Goal: Information Seeking & Learning: Learn about a topic

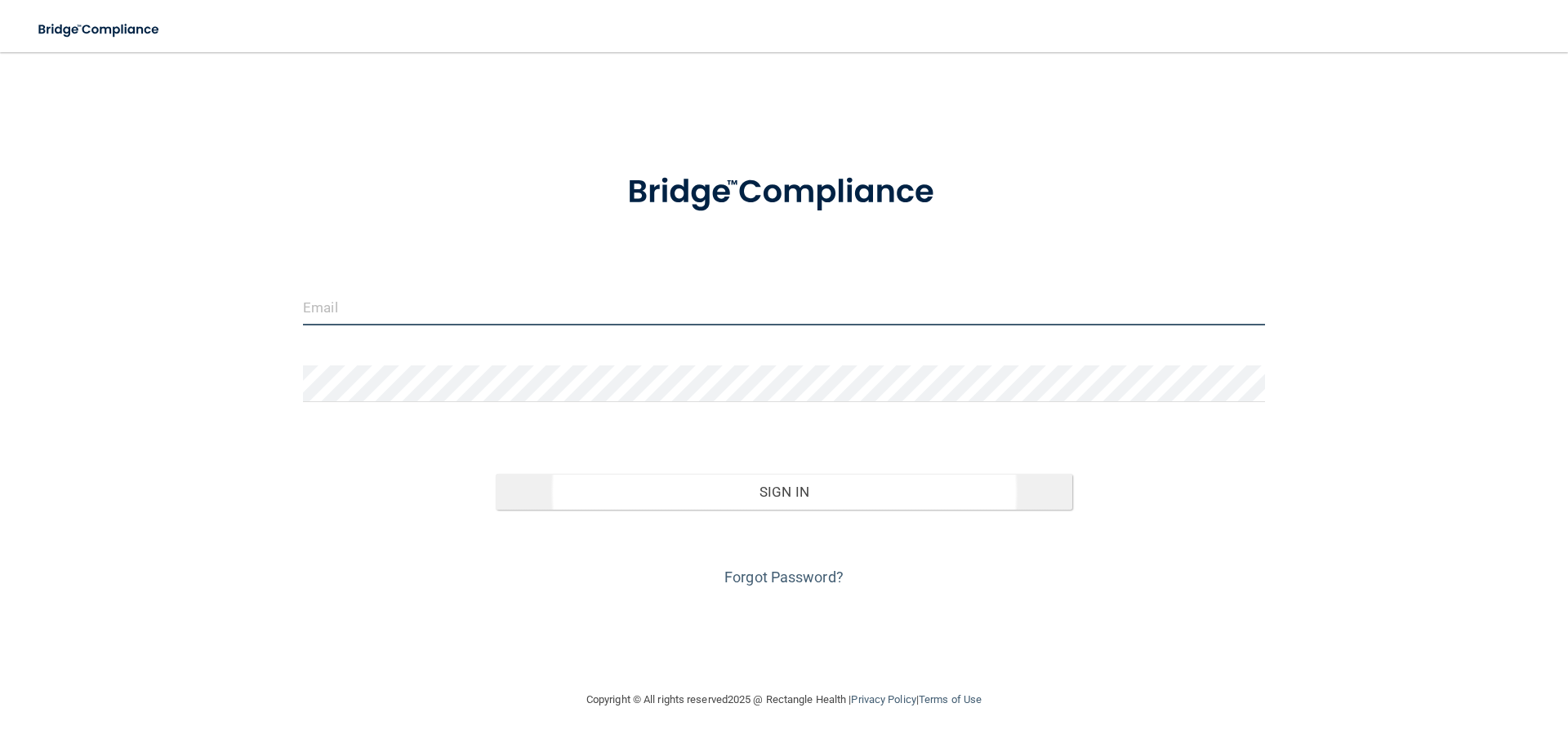
type input "[EMAIL_ADDRESS][DOMAIN_NAME]"
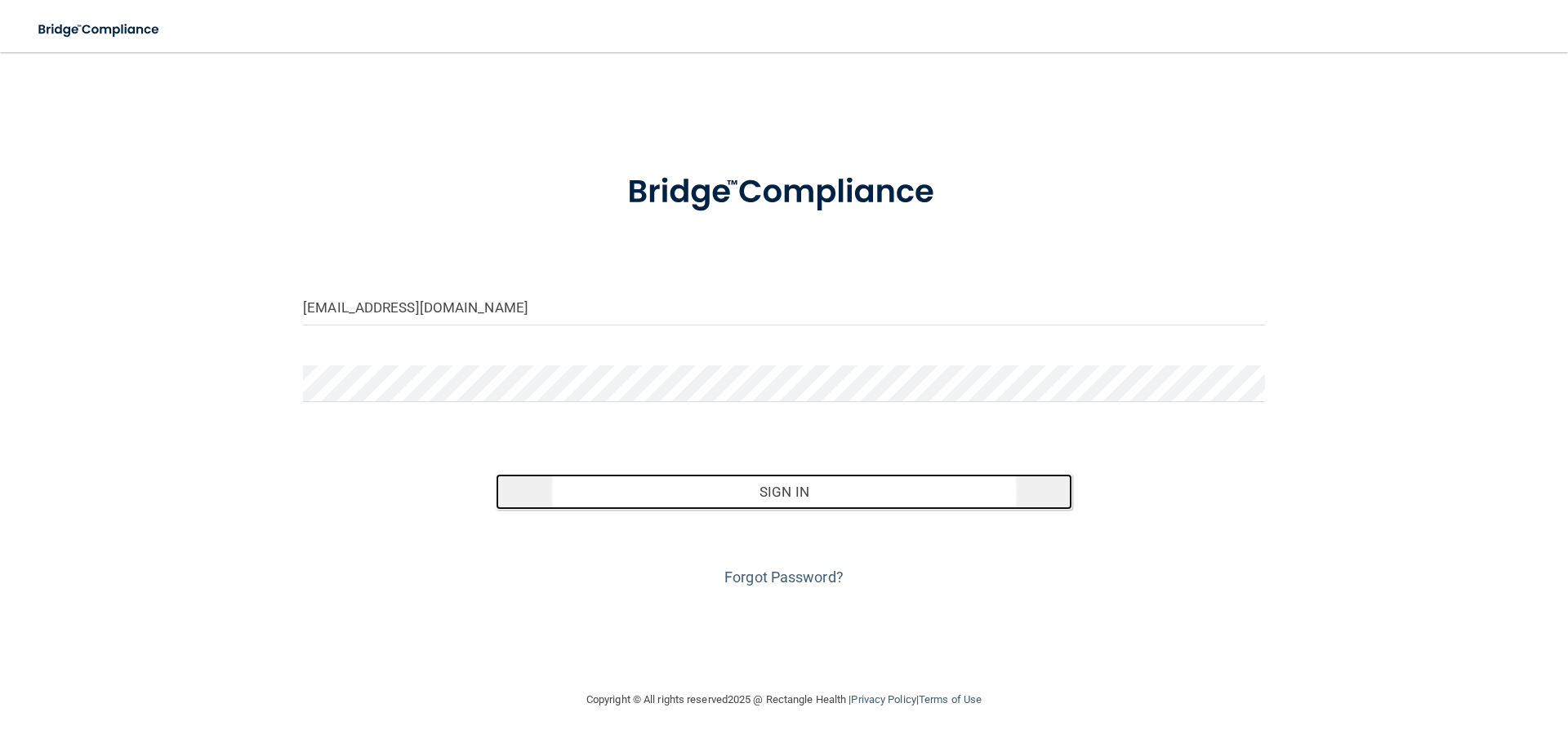
click at [695, 488] on button "Sign In" at bounding box center [784, 492] width 578 height 36
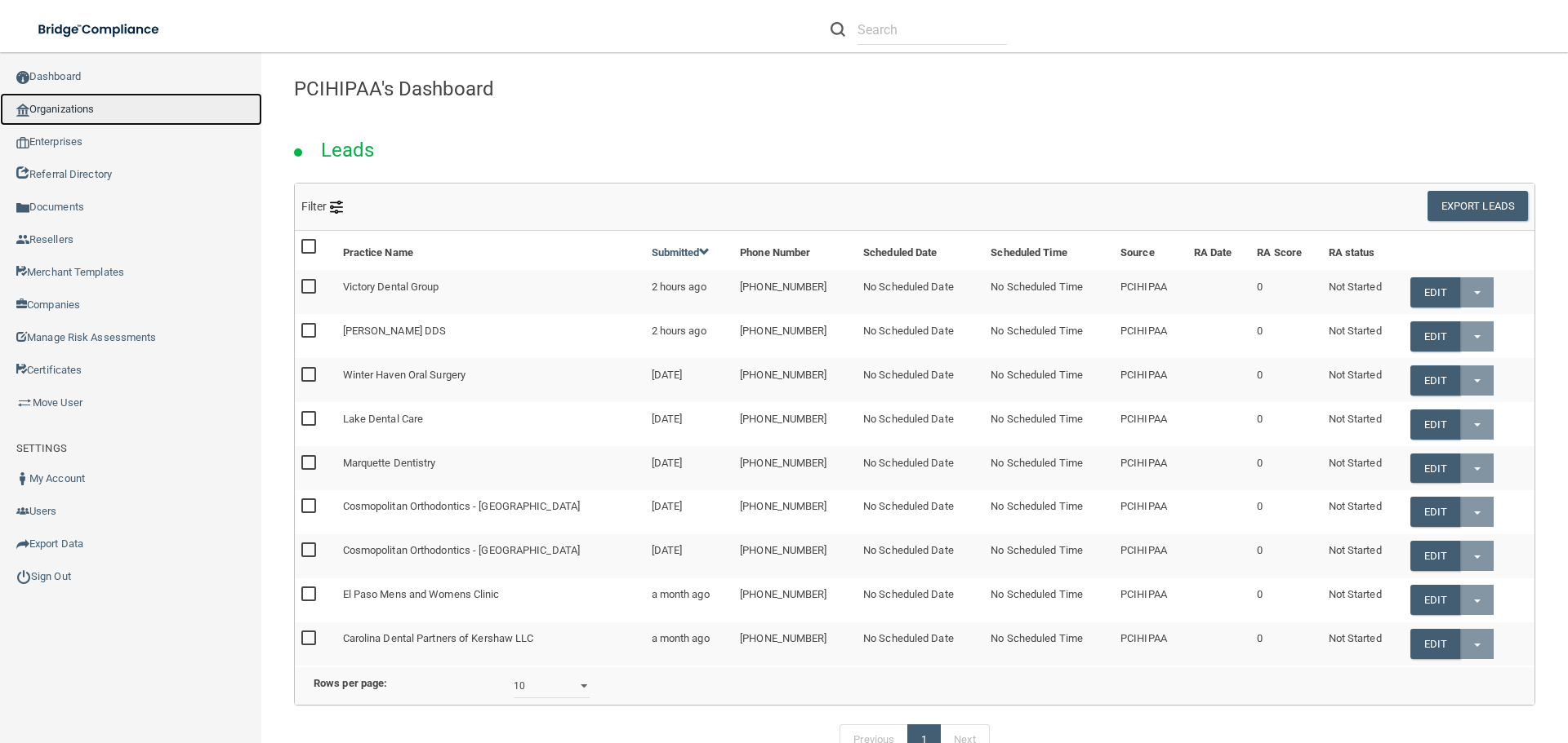
click at [77, 111] on link "Organizations" at bounding box center [130, 109] width 262 height 33
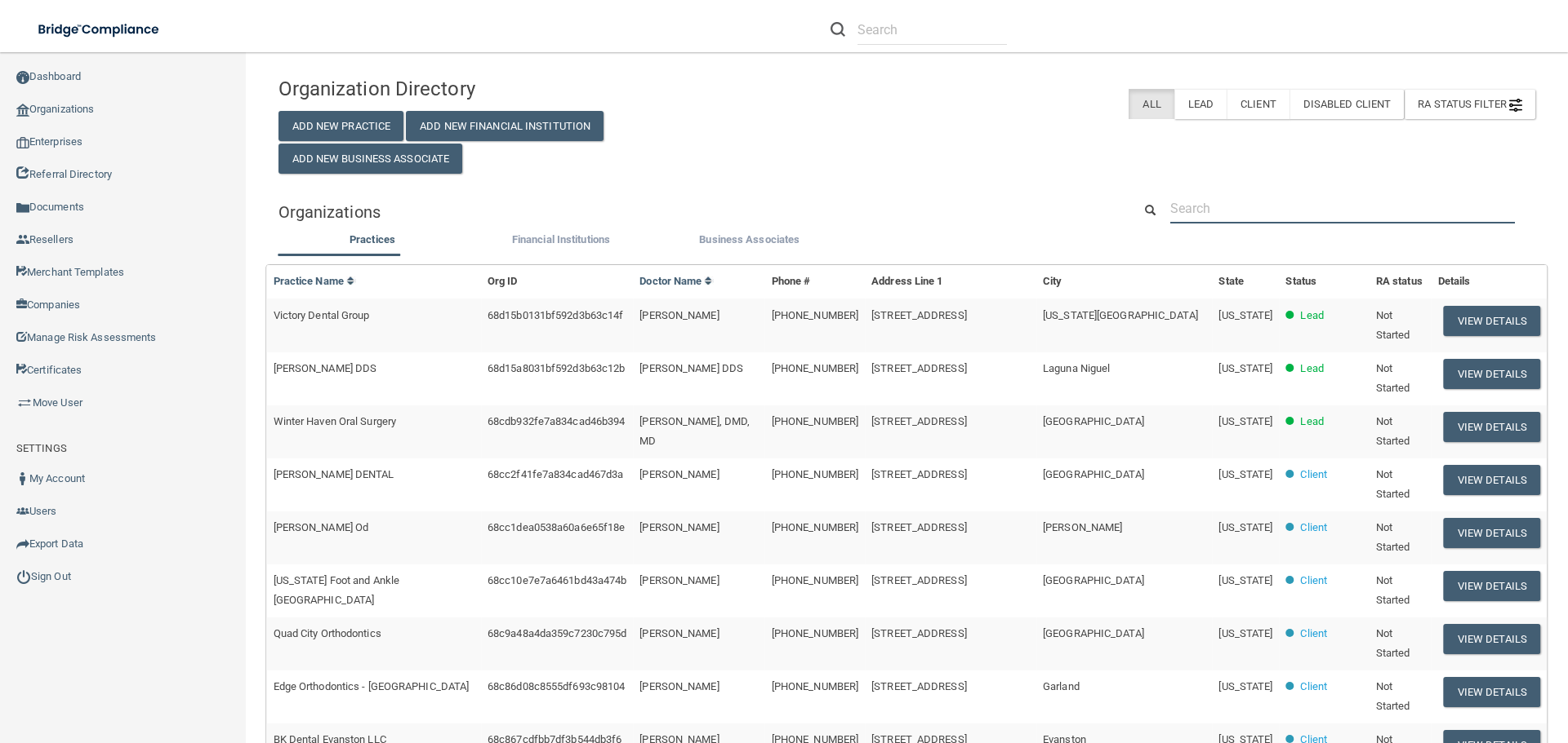
click at [1206, 217] on input "text" at bounding box center [1342, 208] width 345 height 30
paste input "Lsg Imaging"
type input "Lsg Imaging"
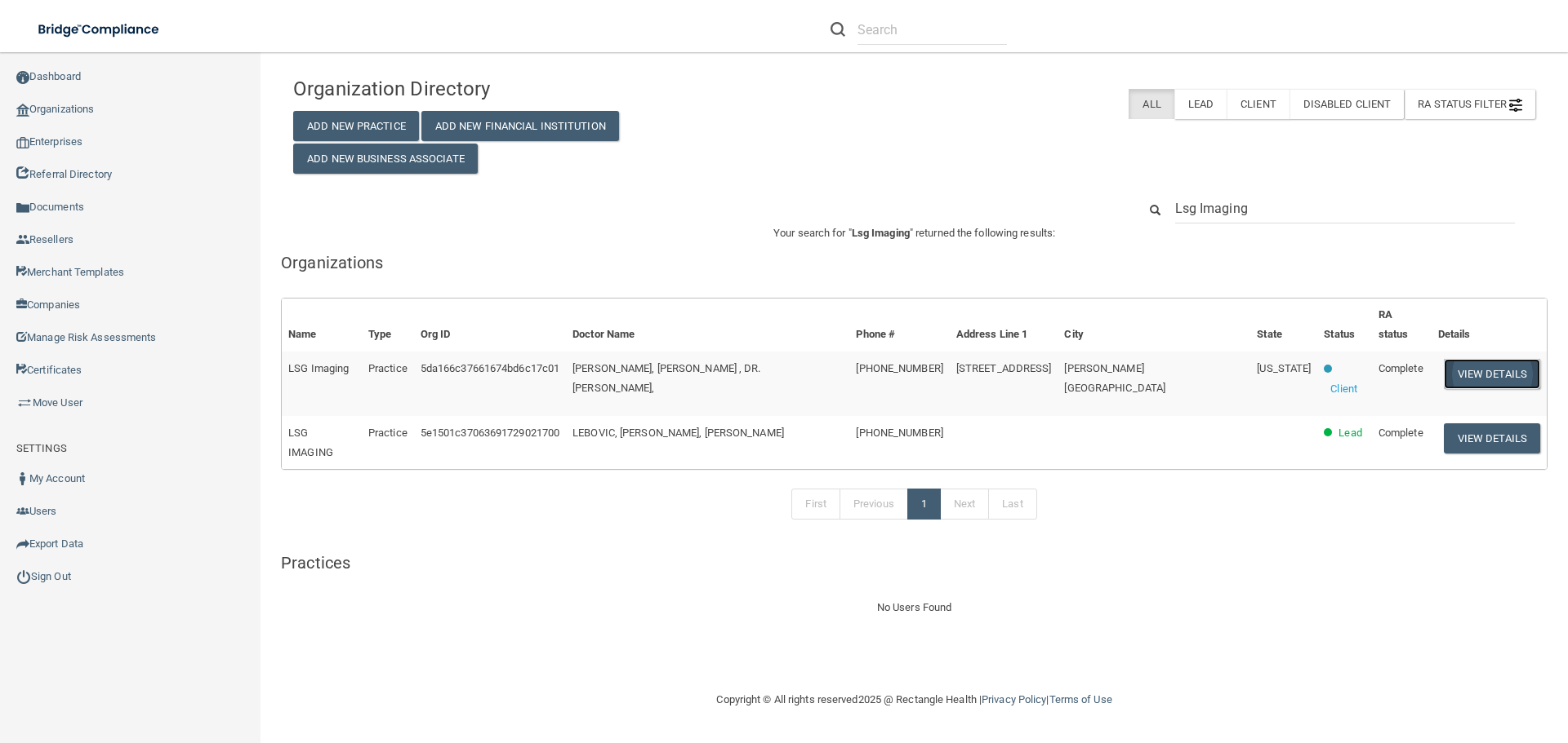
click at [1472, 363] on button "View Details" at bounding box center [1491, 374] width 96 height 30
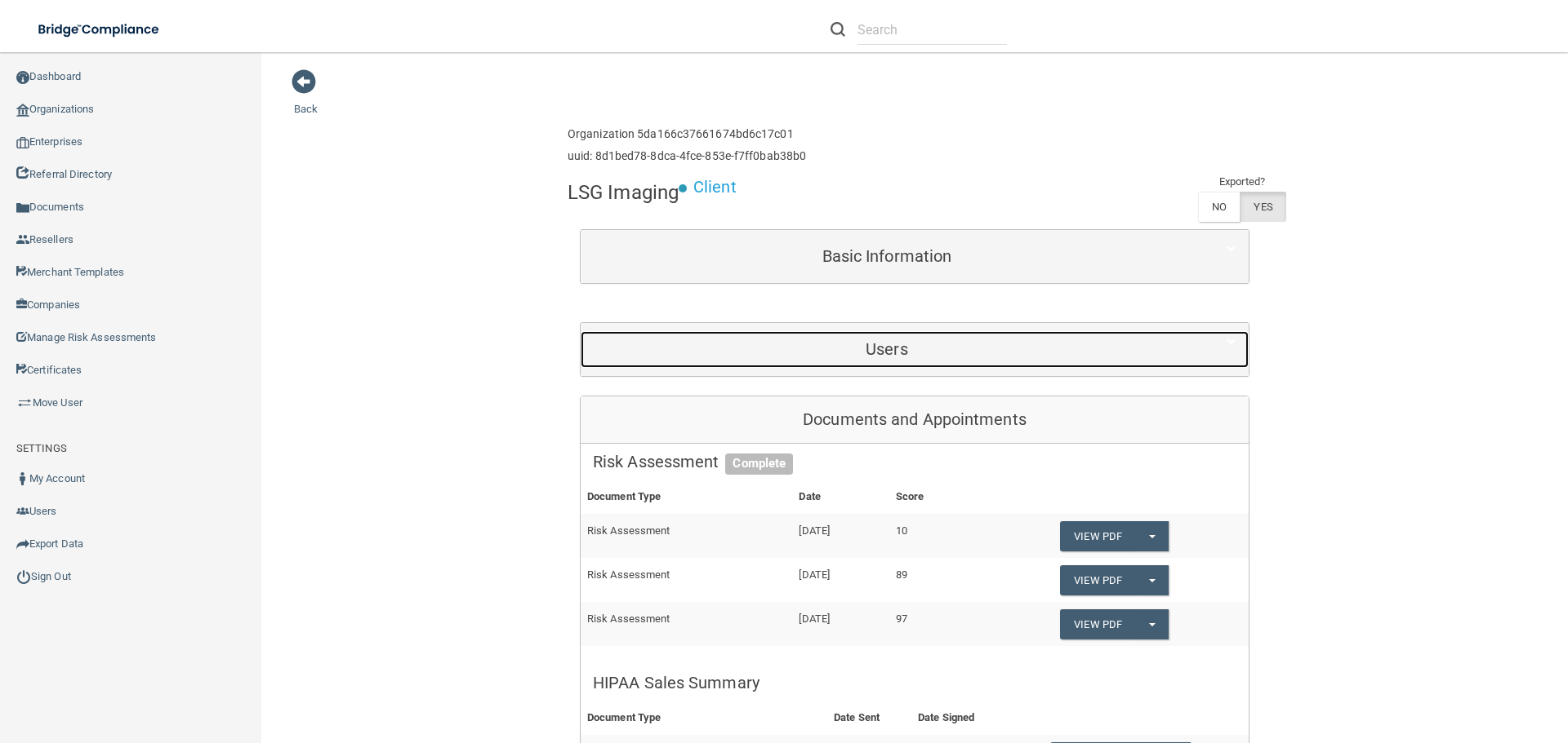
drag, startPoint x: 897, startPoint y: 367, endPoint x: 888, endPoint y: 283, distance: 84.5
click at [896, 366] on div "Users" at bounding box center [886, 349] width 612 height 37
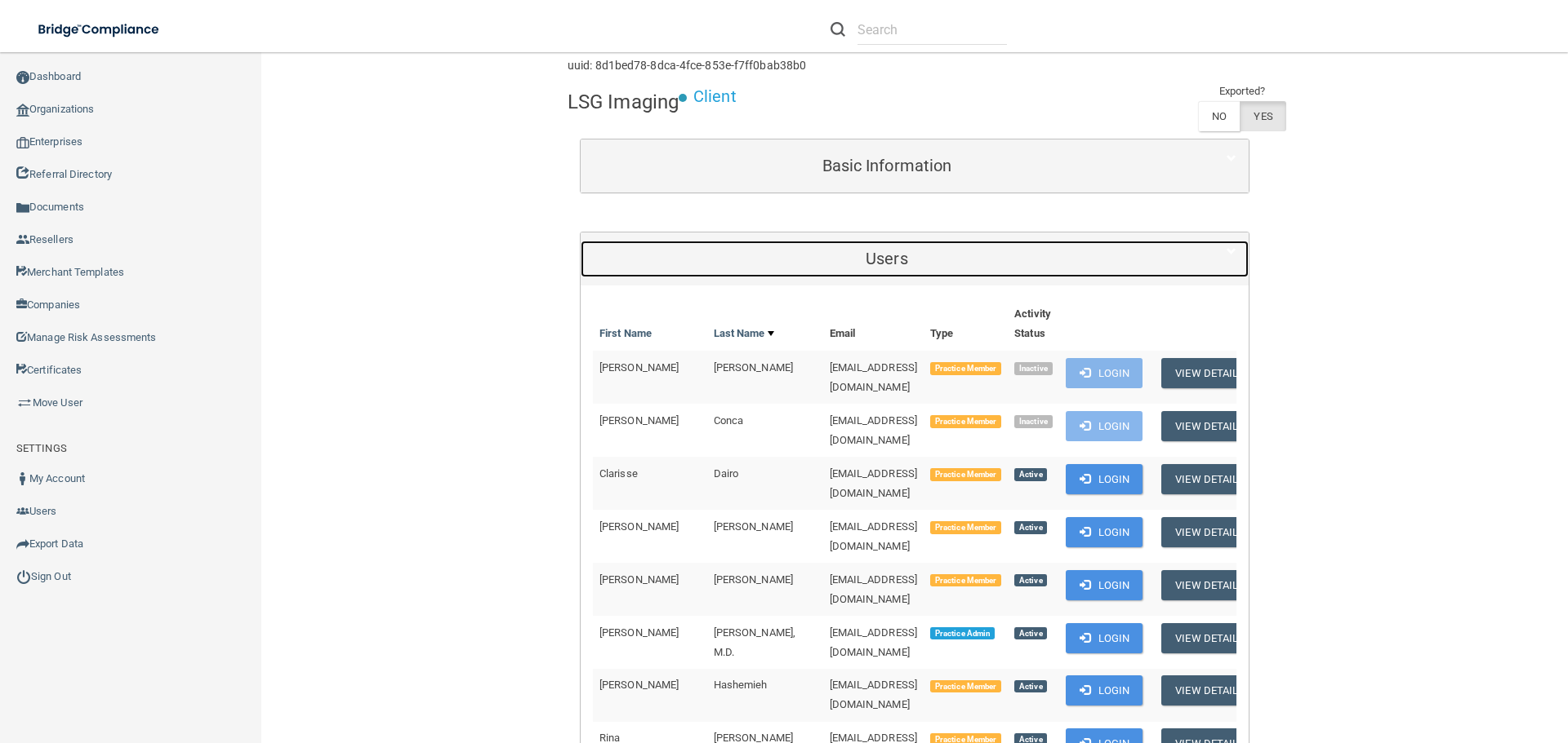
scroll to position [245, 0]
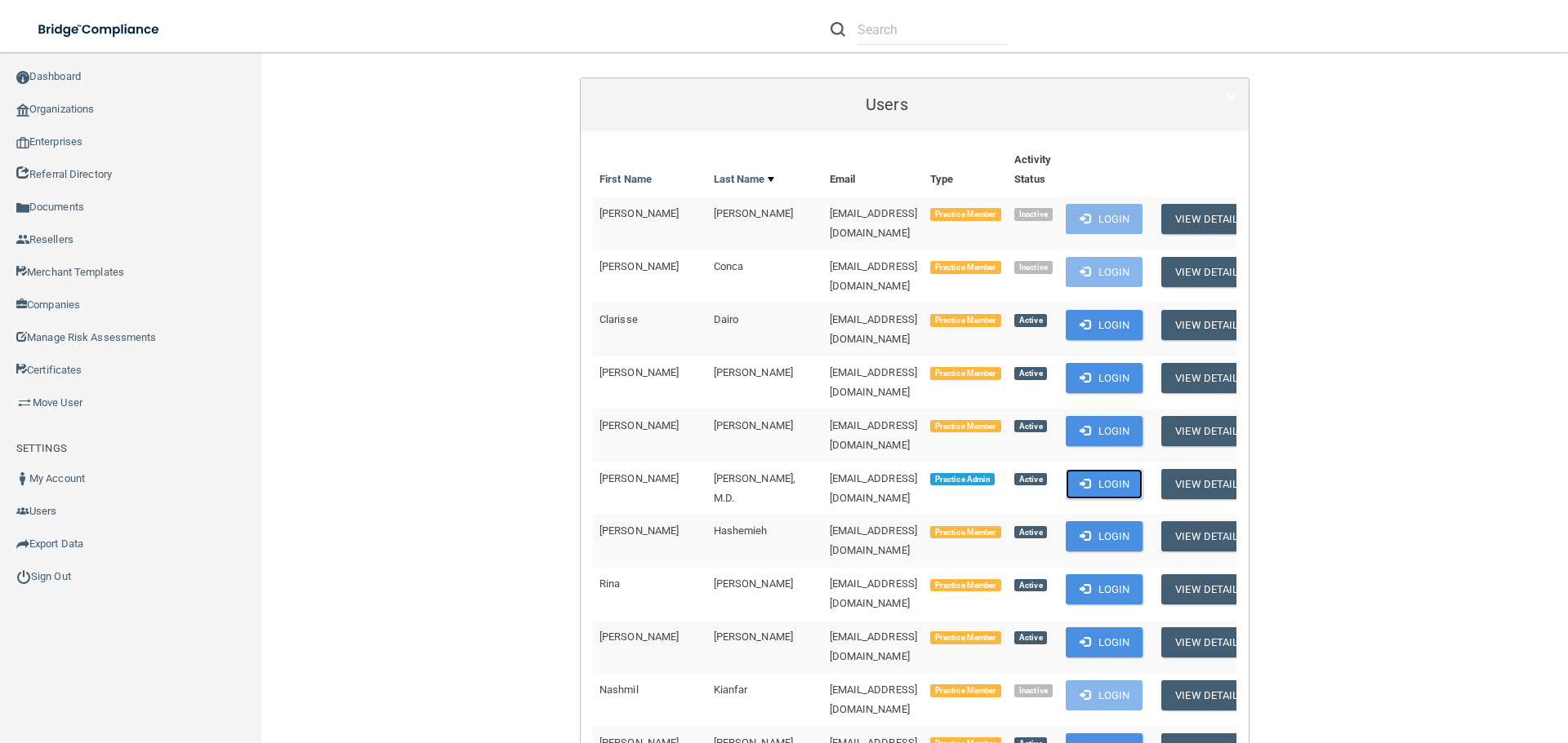
click at [1089, 469] on button "Login" at bounding box center [1104, 484] width 78 height 30
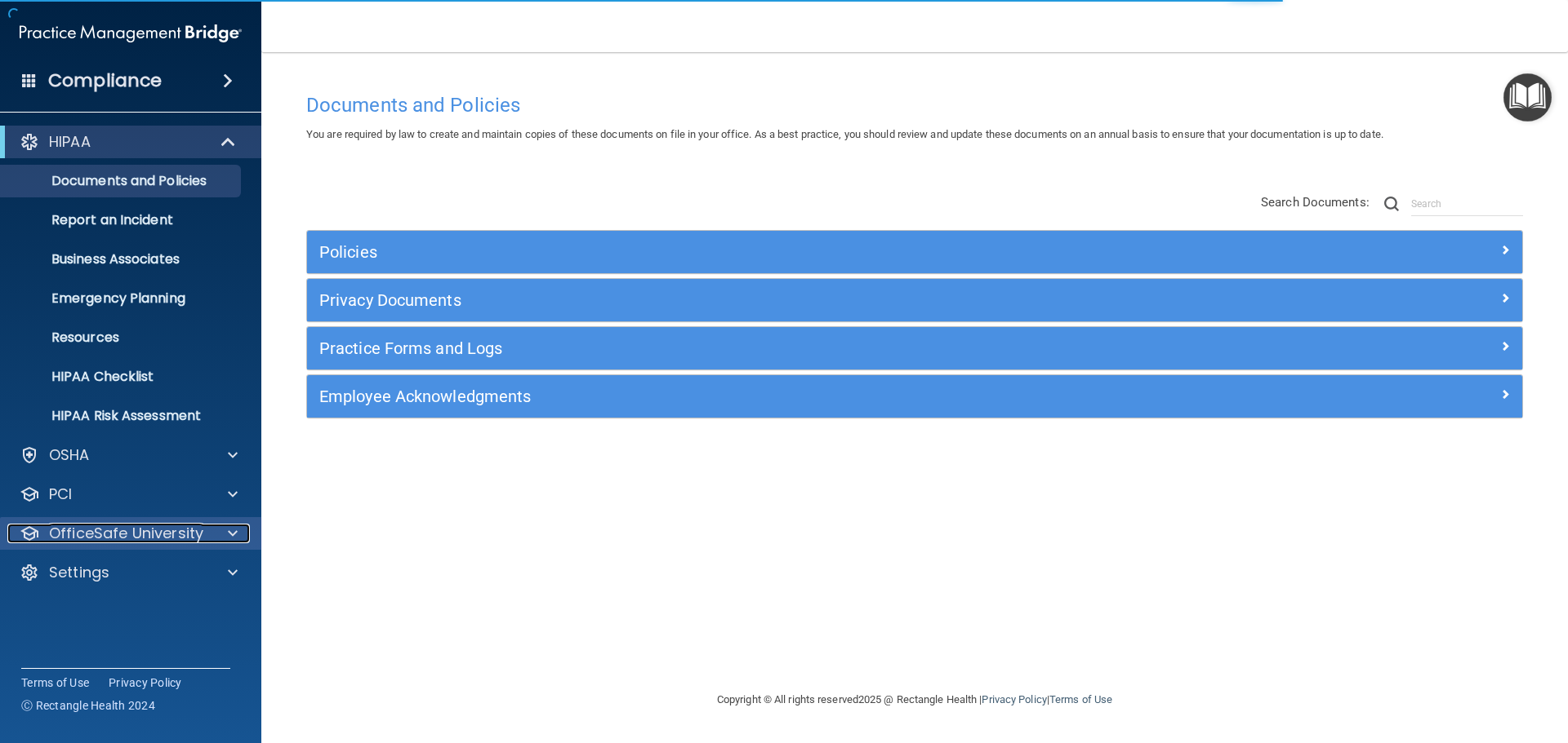
click at [230, 539] on span at bounding box center [233, 534] width 10 height 20
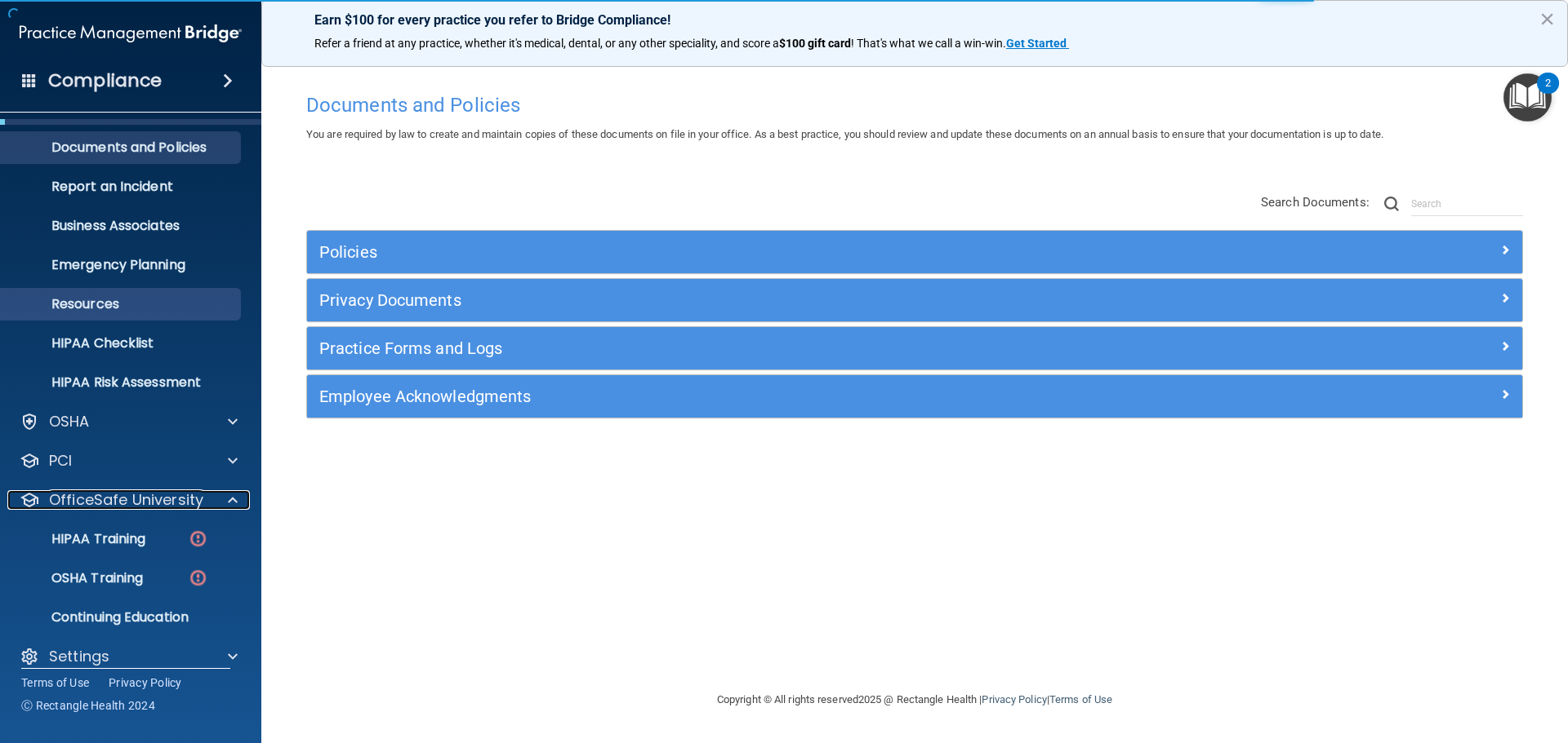
scroll to position [52, 0]
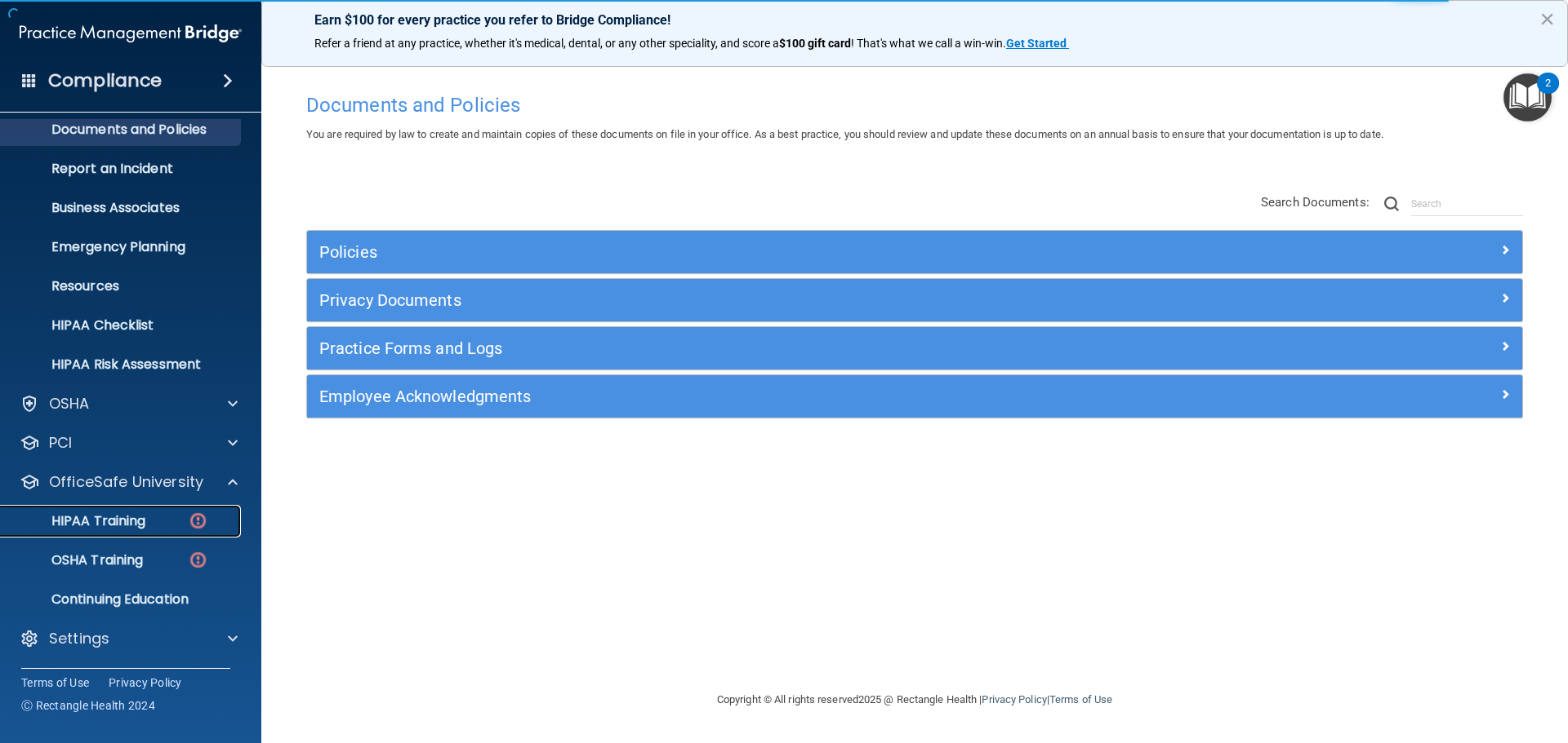
click at [182, 531] on link "HIPAA Training" at bounding box center [112, 522] width 257 height 33
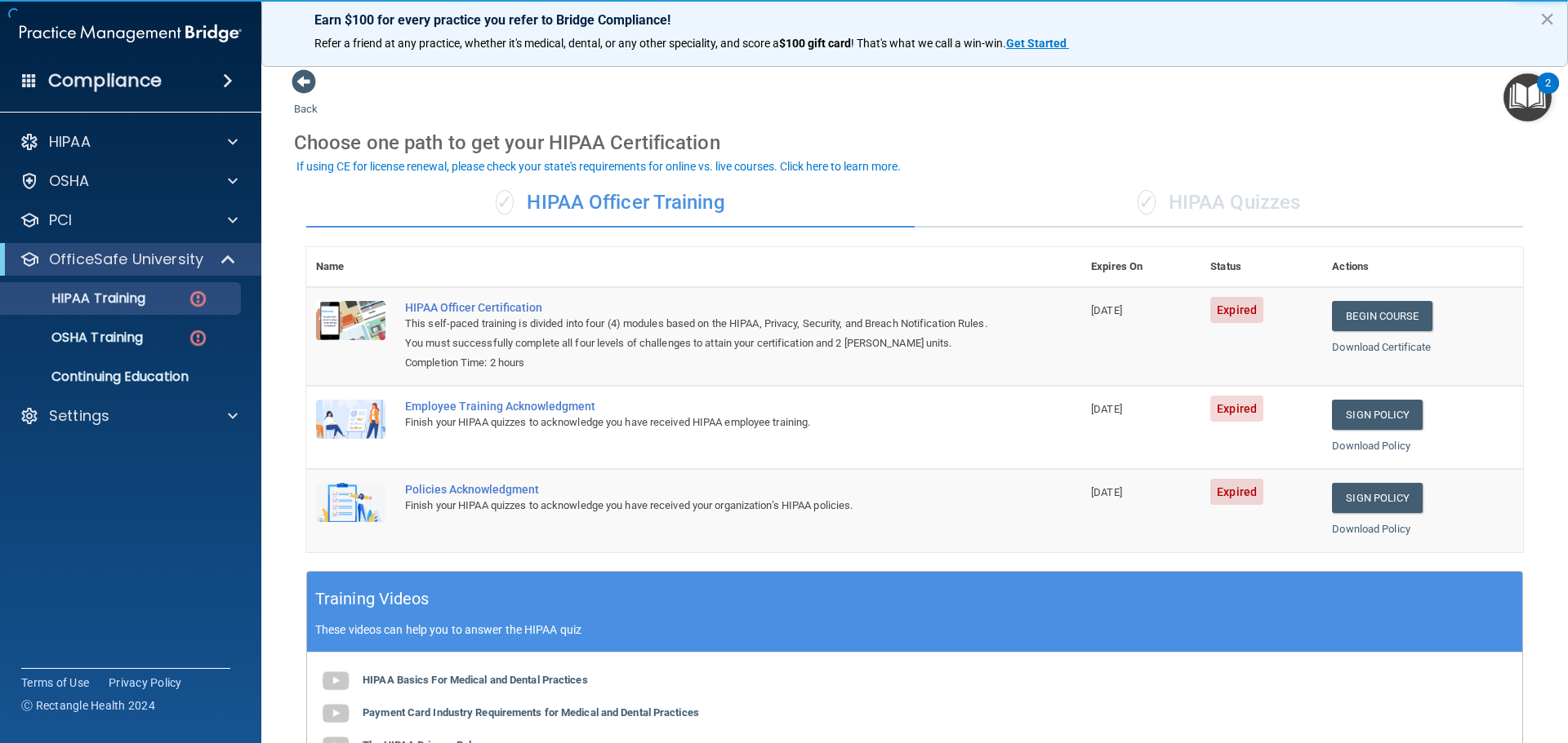
click at [1160, 183] on div "✓ HIPAA Quizzes" at bounding box center [1218, 203] width 608 height 49
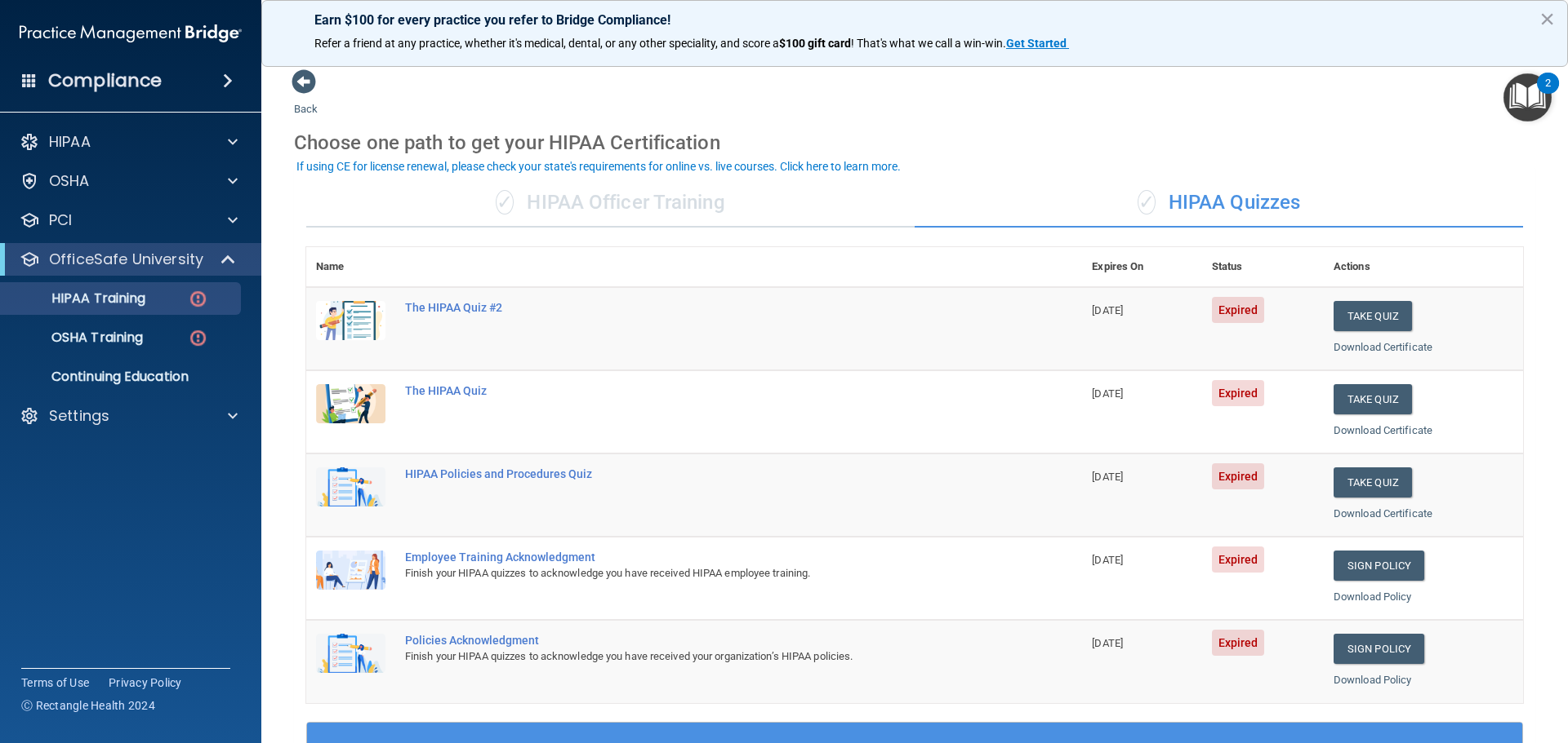
click at [686, 195] on div "✓ HIPAA Officer Training" at bounding box center [610, 203] width 608 height 49
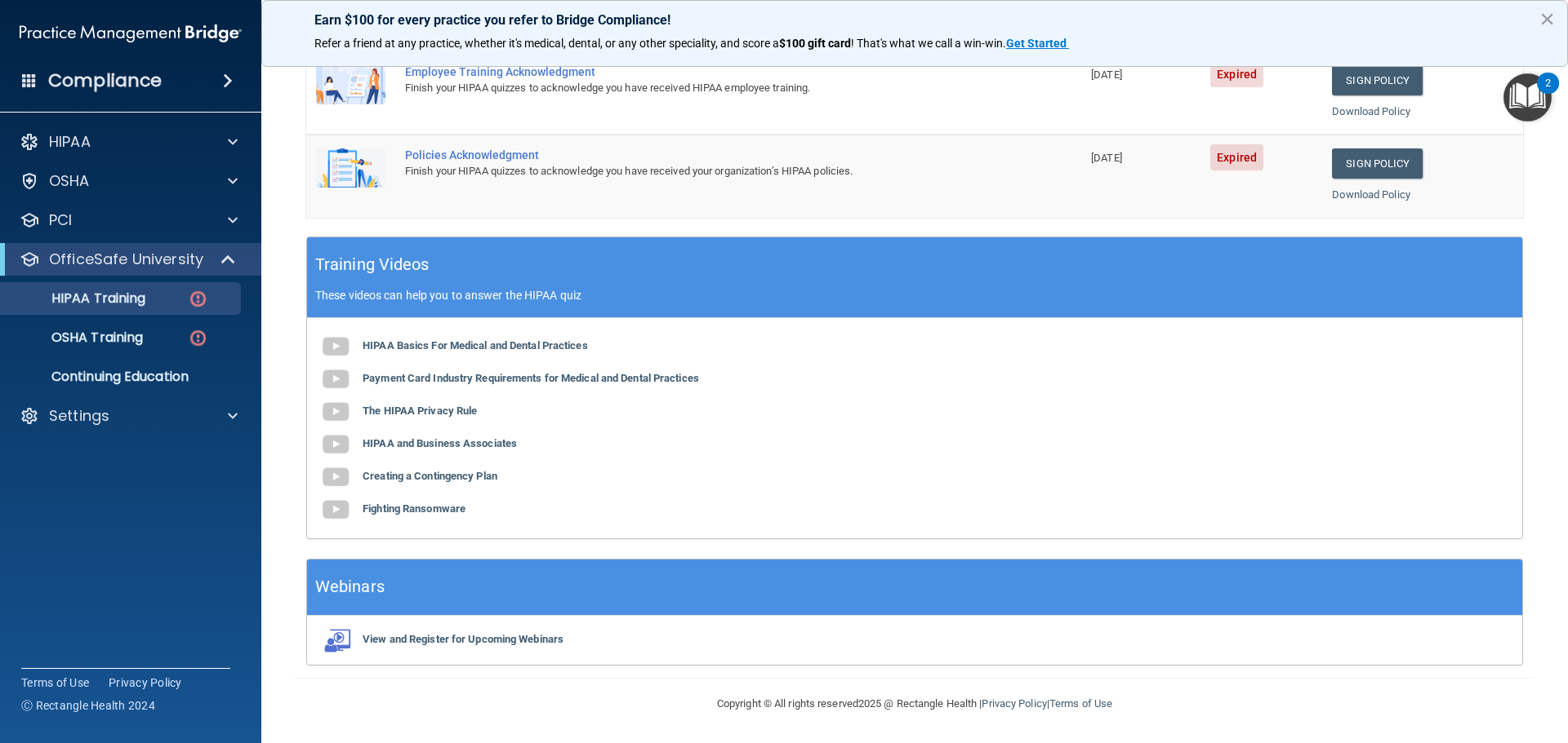
scroll to position [9, 0]
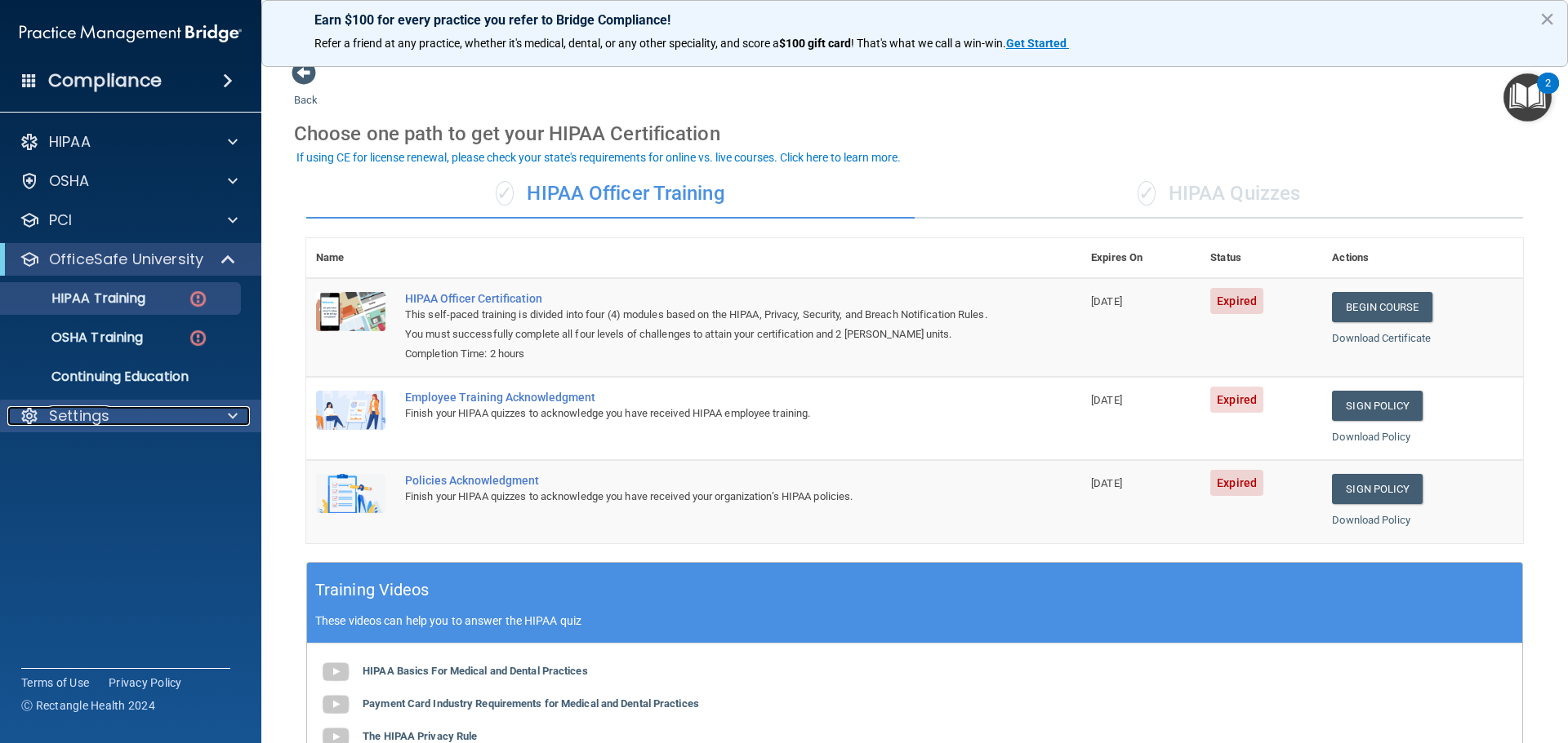
click at [176, 425] on div "Settings" at bounding box center [108, 417] width 203 height 20
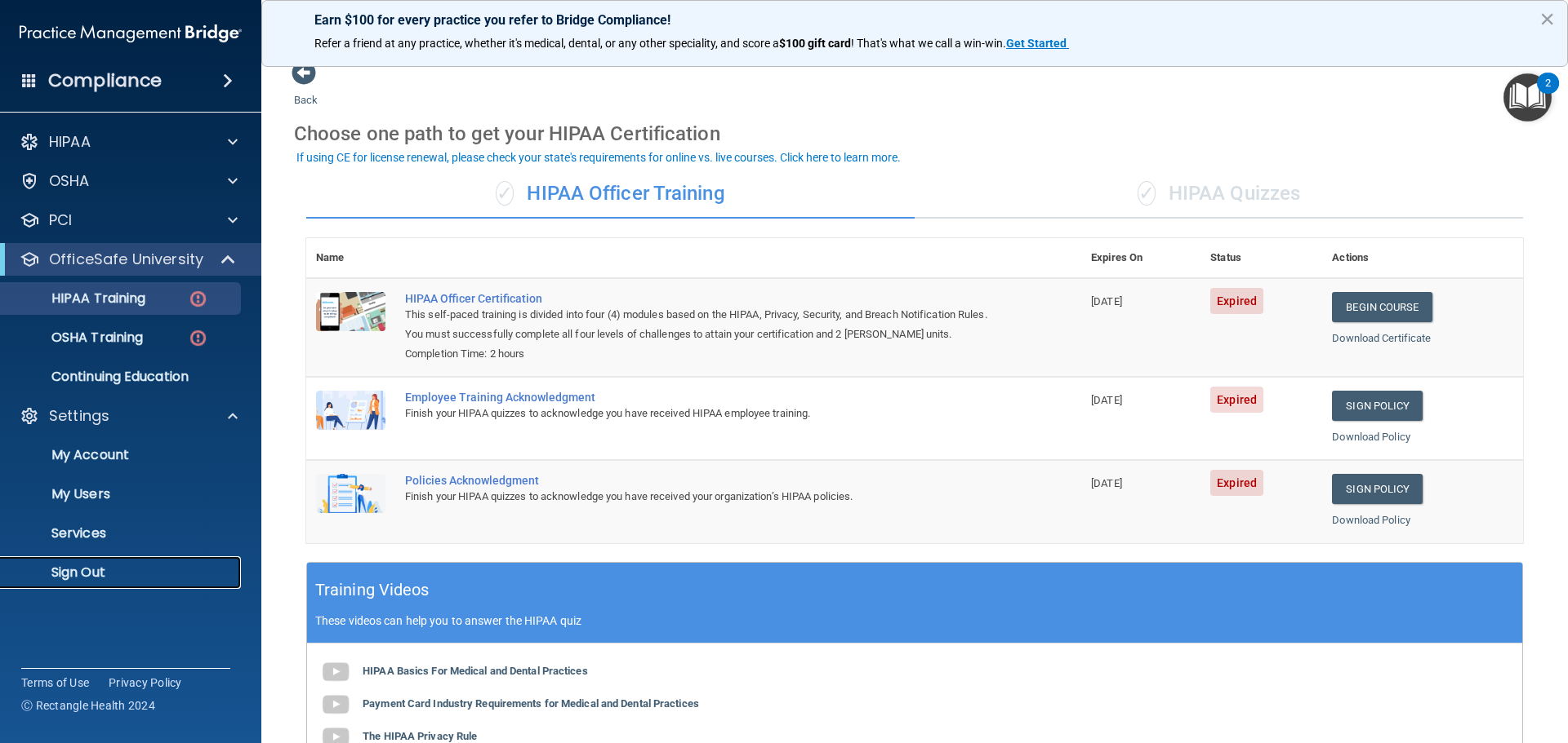
click at [97, 579] on p "Sign Out" at bounding box center [122, 573] width 223 height 16
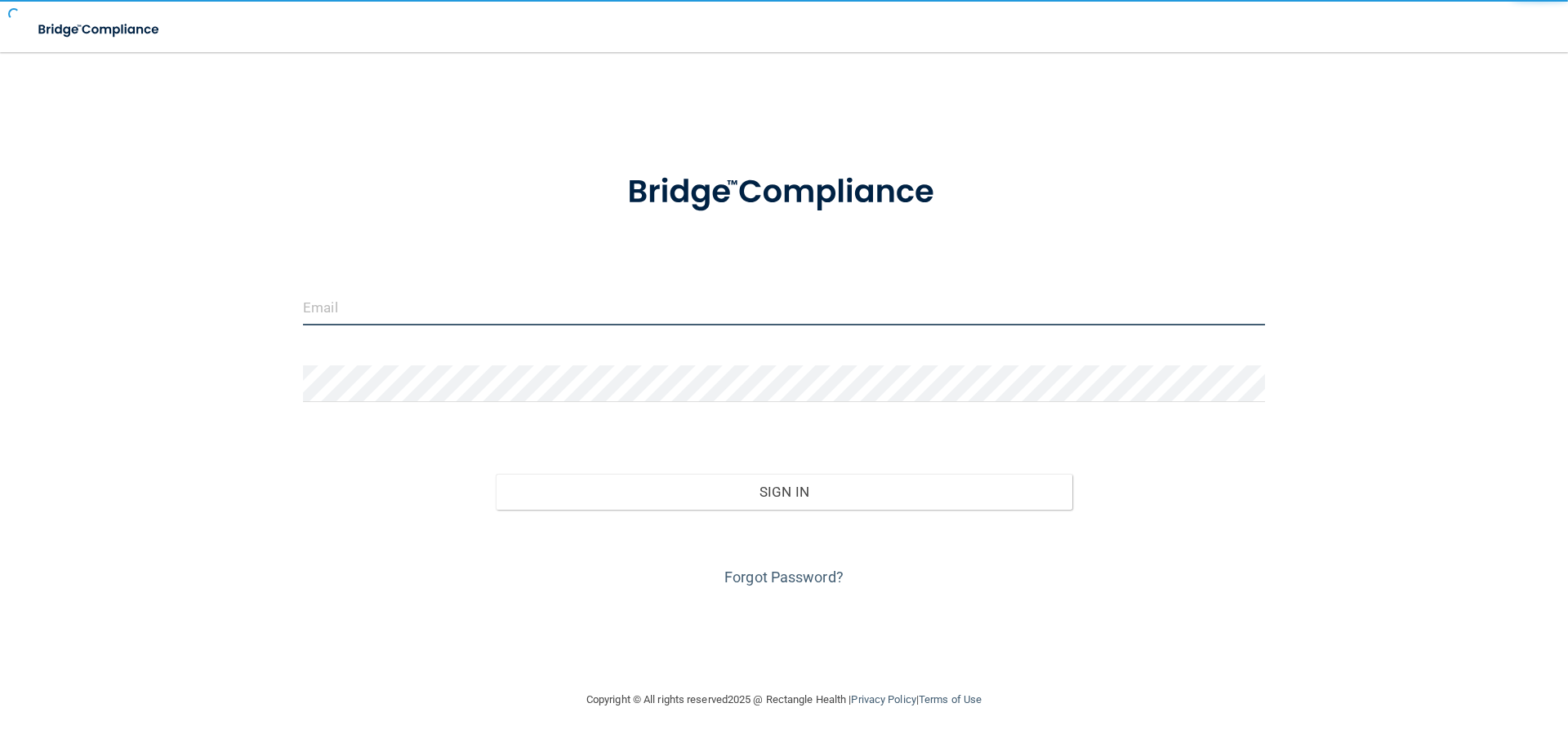
type input "[EMAIL_ADDRESS][DOMAIN_NAME]"
